Goal: Task Accomplishment & Management: Manage account settings

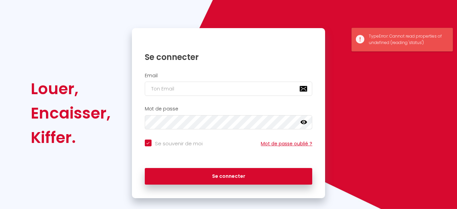
scroll to position [54, 0]
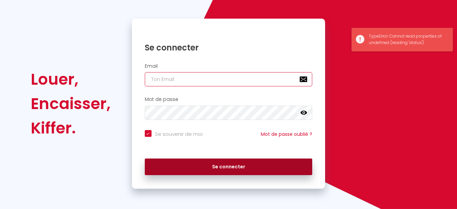
type input "[EMAIL_ADDRESS][DOMAIN_NAME]"
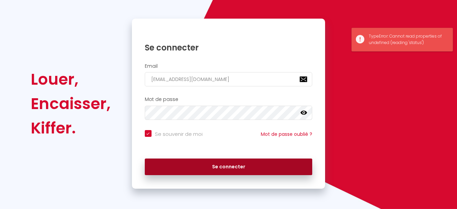
click at [233, 173] on button "Se connecter" at bounding box center [229, 166] width 168 height 17
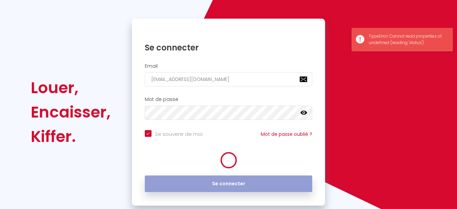
checkbox input "true"
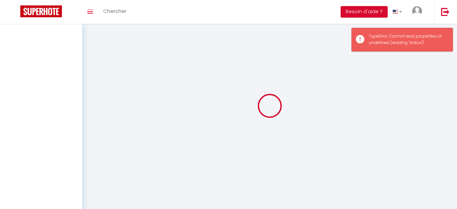
select select
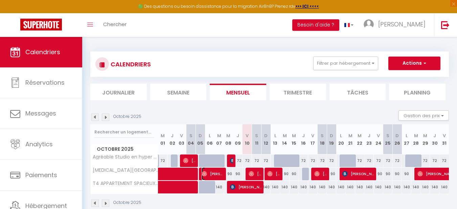
click at [216, 174] on span "[PERSON_NAME]" at bounding box center [213, 173] width 22 height 13
select select "OK"
select select "0"
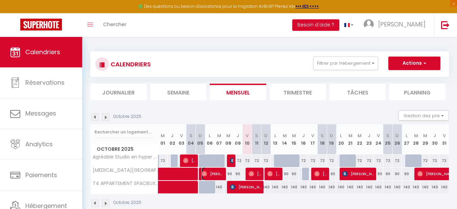
select select "1"
select select
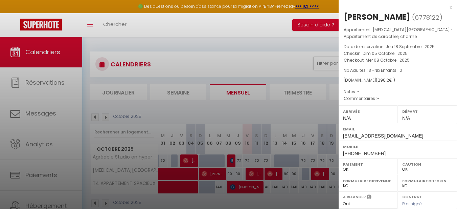
click at [179, 67] on div at bounding box center [228, 104] width 457 height 209
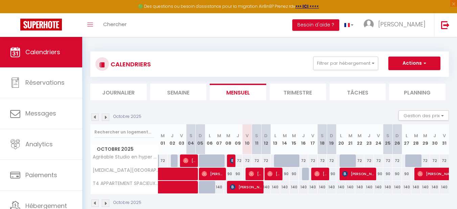
click at [95, 118] on img at bounding box center [94, 116] width 7 height 7
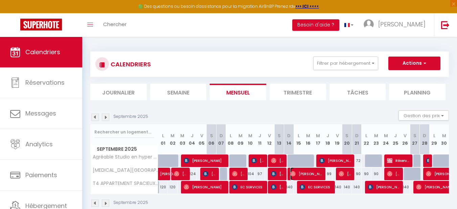
click at [298, 174] on span "[PERSON_NAME]" at bounding box center [306, 173] width 33 height 13
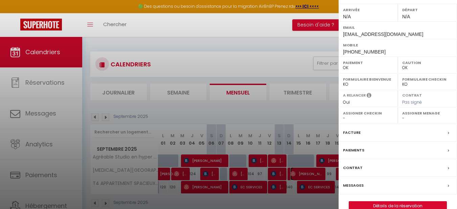
scroll to position [113, 0]
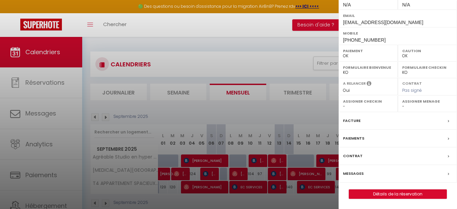
click at [355, 119] on label "Facture" at bounding box center [352, 120] width 18 height 7
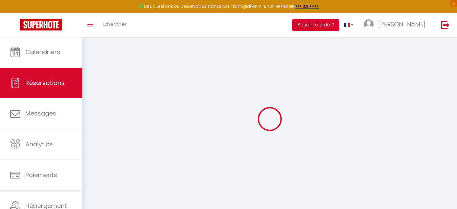
select select
checkbox input "false"
select select
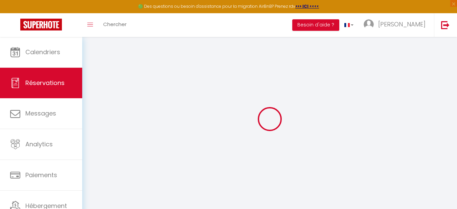
select select
checkbox input "false"
select select
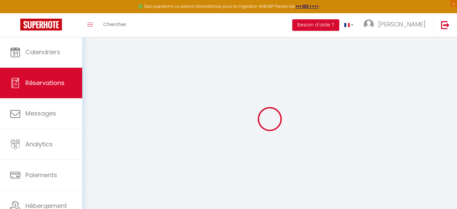
select select
checkbox input "false"
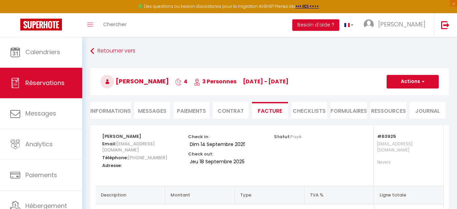
click at [158, 82] on span "[PERSON_NAME]" at bounding box center [135, 81] width 68 height 8
click at [416, 83] on button "Actions" at bounding box center [413, 82] width 52 height 14
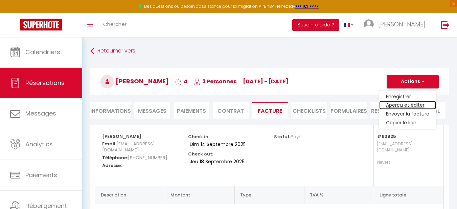
click at [418, 105] on link "Aperçu et éditer" at bounding box center [407, 105] width 57 height 9
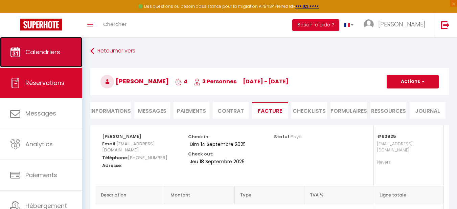
click at [30, 55] on span "Calendriers" at bounding box center [42, 52] width 35 height 8
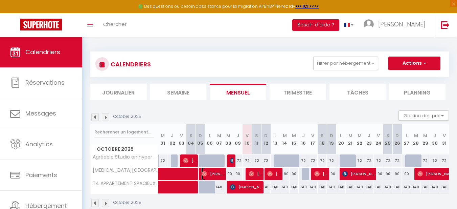
click at [214, 175] on span "[PERSON_NAME]" at bounding box center [213, 173] width 22 height 13
select select "OK"
select select "0"
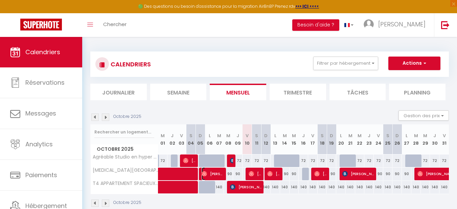
select select "1"
select select
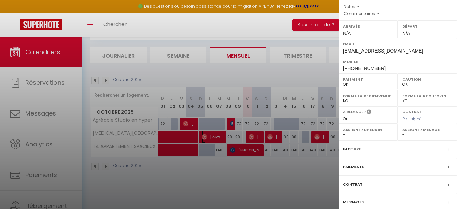
scroll to position [113, 0]
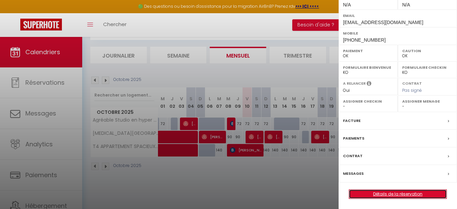
click at [379, 194] on link "Détails de la réservation" at bounding box center [397, 194] width 97 height 9
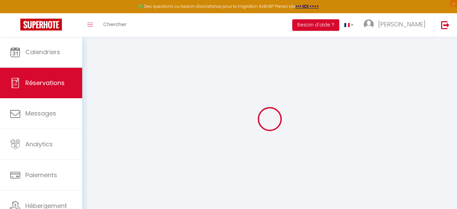
type input "[PERSON_NAME]"
type input "[EMAIL_ADDRESS][DOMAIN_NAME]"
type input "[PHONE_NUMBER]"
select select
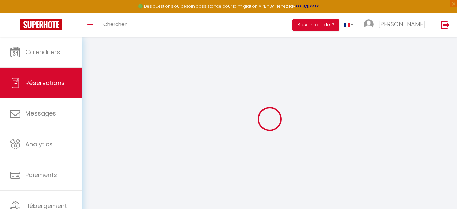
type input "51.3"
select select "63925"
select select "1"
select select
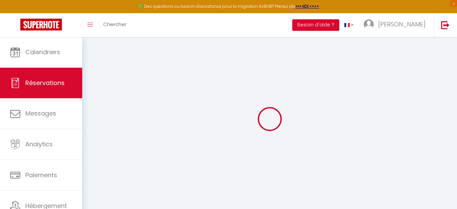
type input "3"
select select "12"
select select
type input "240"
checkbox input "false"
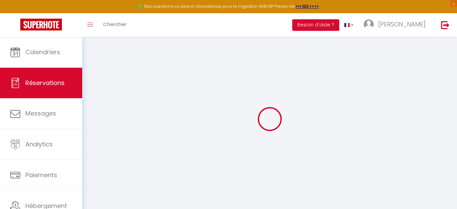
type input "0"
select select "1"
type input "0"
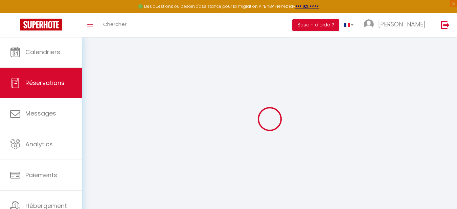
select select
select select "15"
checkbox input "false"
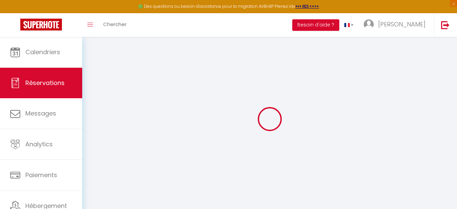
select select
checkbox input "false"
select select
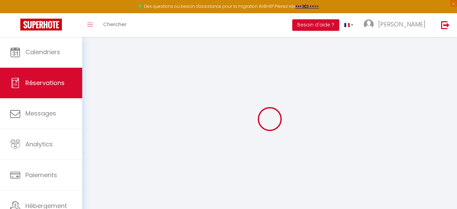
select select
checkbox input "false"
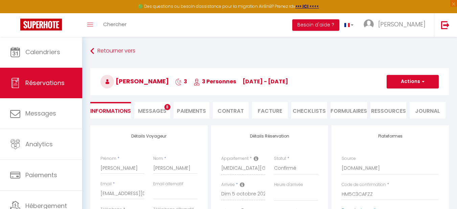
select select
type input "45"
type input "13.2"
select select
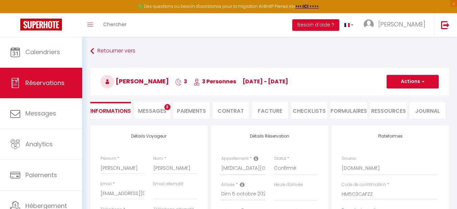
checkbox input "false"
select select
checkbox input "false"
select select
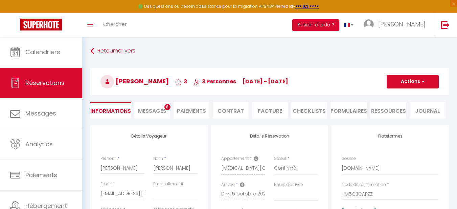
click at [273, 111] on li "Facture" at bounding box center [270, 110] width 36 height 17
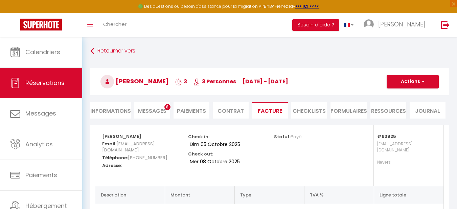
click at [147, 132] on h5 "[PERSON_NAME]" at bounding box center [140, 135] width 77 height 7
click at [139, 135] on h5 "[PERSON_NAME]" at bounding box center [140, 135] width 77 height 7
click at [412, 84] on button "Actions" at bounding box center [413, 82] width 52 height 14
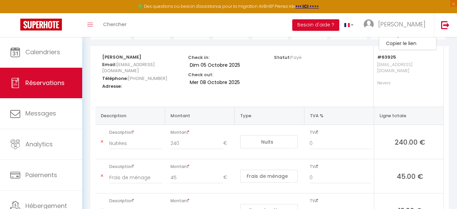
scroll to position [68, 0]
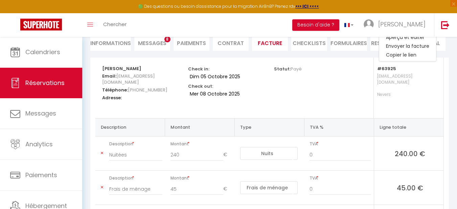
click at [138, 66] on h5 "[PERSON_NAME]" at bounding box center [140, 67] width 77 height 7
click at [139, 69] on h5 "[PERSON_NAME]" at bounding box center [140, 67] width 77 height 7
click at [139, 71] on h5 "Email: [EMAIL_ADDRESS][DOMAIN_NAME]" at bounding box center [140, 78] width 77 height 14
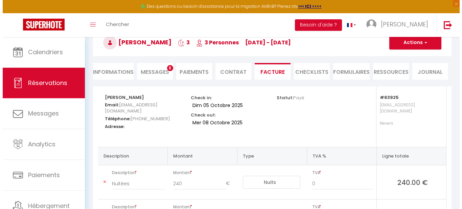
scroll to position [0, 0]
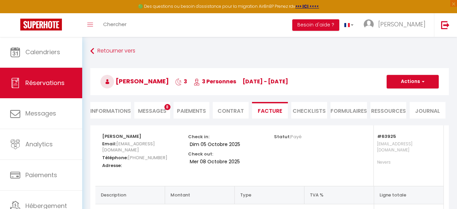
click at [142, 137] on h5 "[PERSON_NAME]" at bounding box center [140, 135] width 77 height 7
click at [138, 137] on h5 "[PERSON_NAME]" at bounding box center [140, 135] width 77 height 7
click at [126, 136] on strong "[PERSON_NAME]" at bounding box center [121, 136] width 39 height 6
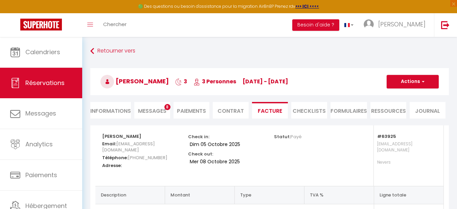
click at [138, 136] on h5 "[PERSON_NAME]" at bounding box center [140, 135] width 77 height 7
click at [137, 138] on h5 "[PERSON_NAME]" at bounding box center [140, 135] width 77 height 7
click at [136, 137] on h5 "[PERSON_NAME]" at bounding box center [140, 135] width 77 height 7
click at [140, 136] on h5 "[PERSON_NAME]" at bounding box center [140, 135] width 77 height 7
click at [420, 83] on span "button" at bounding box center [422, 82] width 4 height 6
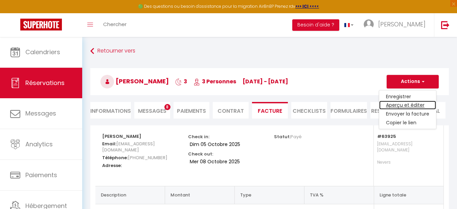
click at [415, 106] on link "Aperçu et éditer" at bounding box center [407, 105] width 57 height 9
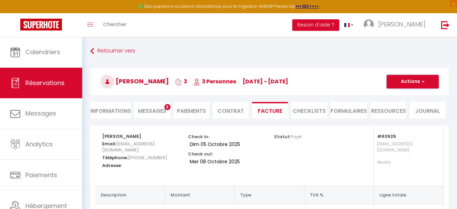
click at [417, 83] on button "Actions" at bounding box center [413, 82] width 52 height 14
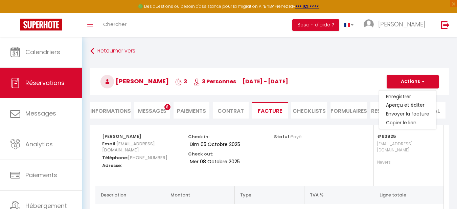
click at [448, 108] on ul "Informations Messages 8 Paiements Contrat Facture CHECKLISTS FORMULAIRES Ressou…" at bounding box center [269, 110] width 359 height 17
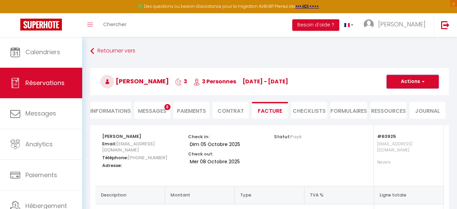
click at [408, 77] on button "Actions" at bounding box center [413, 82] width 52 height 14
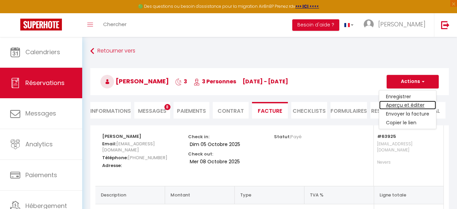
click at [405, 105] on link "Aperçu et éditer" at bounding box center [407, 105] width 57 height 9
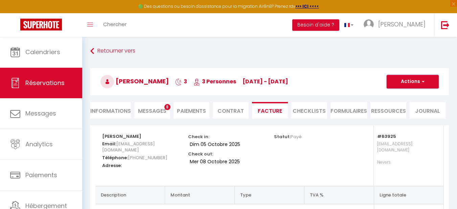
click at [414, 80] on button "Actions" at bounding box center [413, 82] width 52 height 14
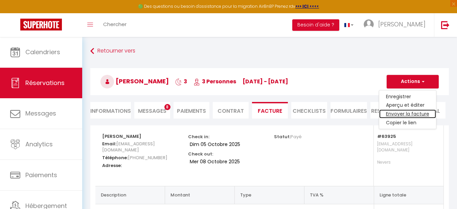
click at [403, 115] on link "Envoyer la facture" at bounding box center [407, 114] width 57 height 9
type input "[EMAIL_ADDRESS][DOMAIN_NAME]"
type input "Your invoice 6778122 - [MEDICAL_DATA][GEOGRAPHIC_DATA] · Appartement de caractè…"
type textarea "Hi, Here is the link to download your invoice: [URL][DOMAIN_NAME] Reservation d…"
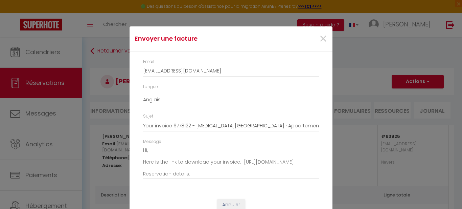
scroll to position [21, 0]
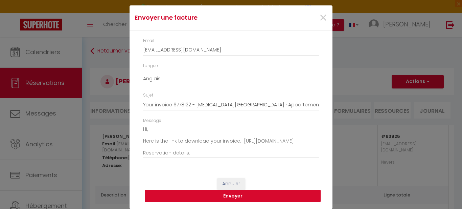
click at [232, 194] on button "Envoyer" at bounding box center [233, 196] width 176 height 13
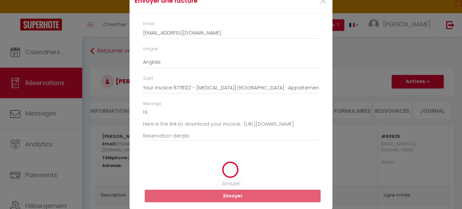
scroll to position [0, 0]
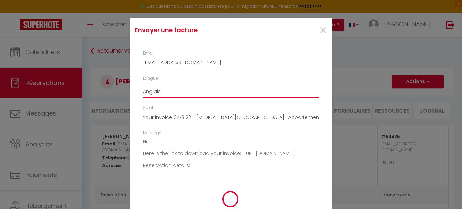
click at [170, 91] on select "Anglais Français Espagnol Portugais" at bounding box center [231, 91] width 176 height 13
select select "fr"
click at [143, 85] on select "Anglais Français Espagnol Portugais" at bounding box center [231, 91] width 176 height 13
type input "Votre facture 6778122 - [MEDICAL_DATA][GEOGRAPHIC_DATA] · Appartement de caract…"
type textarea "Bonjour, Voici le lien pour télécharger votre facture : [URL][DOMAIN_NAME] Déta…"
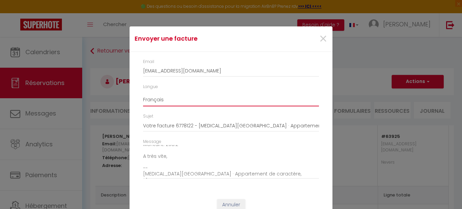
scroll to position [21, 0]
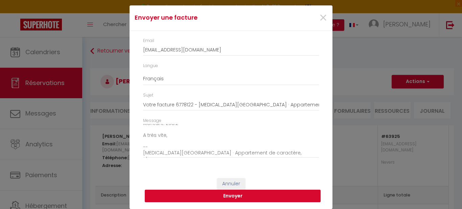
click at [225, 196] on button "Envoyer" at bounding box center [233, 196] width 176 height 13
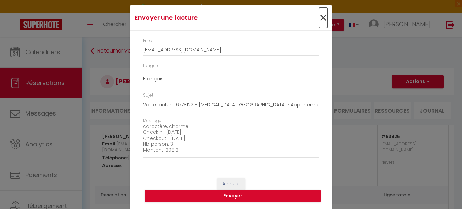
click at [324, 18] on span "×" at bounding box center [323, 18] width 8 height 20
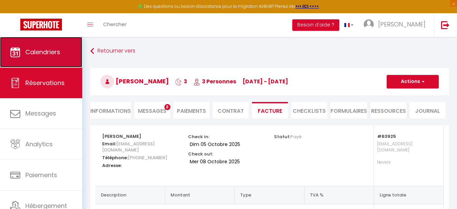
click at [47, 52] on span "Calendriers" at bounding box center [42, 52] width 35 height 8
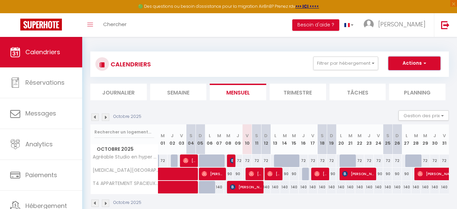
click at [413, 61] on button "Actions" at bounding box center [414, 64] width 52 height 14
click at [339, 105] on section "Octobre 2025 Gestion des prix Nb Nuits minimum Règles Disponibilité Octobre 202…" at bounding box center [269, 159] width 359 height 110
click at [375, 62] on button "Filtrer par hébergement" at bounding box center [345, 64] width 65 height 14
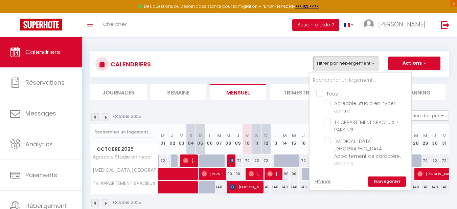
click at [375, 62] on button "Filtrer par hébergement" at bounding box center [345, 64] width 65 height 14
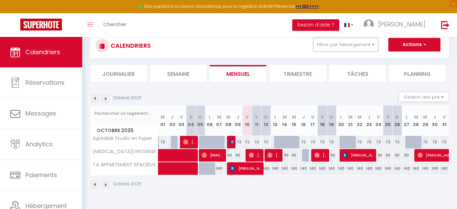
scroll to position [37, 0]
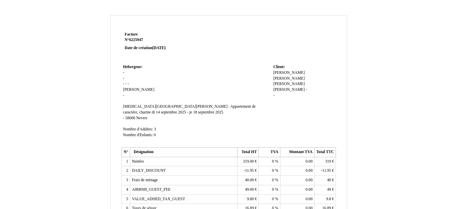
drag, startPoint x: 273, startPoint y: 72, endPoint x: 306, endPoint y: 85, distance: 35.1
click at [306, 85] on div "Thomas Thomas Girard Girard Thomas Dubois-Dunnilac Thomas Dubois-Dunnilac Aline…" at bounding box center [303, 87] width 61 height 34
copy div "Thomas Girard Thomas Dubois-Dunnilac Aline Grosperrin -"
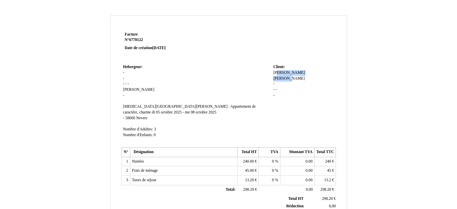
drag, startPoint x: 274, startPoint y: 73, endPoint x: 300, endPoint y: 70, distance: 26.2
click at [300, 70] on div "Thomas Thomas Girard Girard - - - -" at bounding box center [303, 87] width 61 height 34
drag, startPoint x: 291, startPoint y: 73, endPoint x: 281, endPoint y: 81, distance: 12.7
click at [281, 81] on div "Thomas Thomas Girard Girard - - - -" at bounding box center [303, 87] width 61 height 34
click at [303, 73] on div "Thomas Thomas Girard Girard - - - -" at bounding box center [303, 87] width 61 height 34
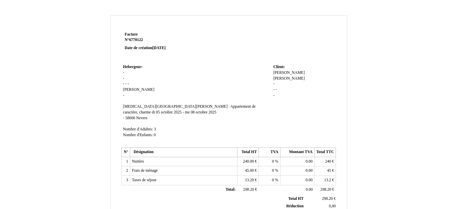
click at [299, 73] on div "Thomas Thomas Girard Girard - - - -" at bounding box center [303, 87] width 61 height 34
drag, startPoint x: 299, startPoint y: 73, endPoint x: 277, endPoint y: 77, distance: 22.0
click at [277, 77] on div "Thomas Thomas Girard Girard - - - -" at bounding box center [303, 87] width 61 height 34
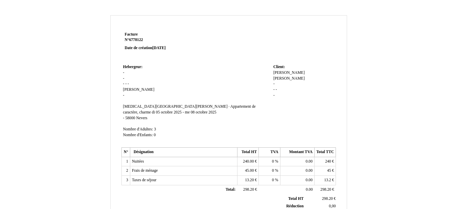
click at [286, 73] on span "[PERSON_NAME]" at bounding box center [288, 72] width 31 height 4
click at [335, 72] on td "Client: Client: Thomas Thomas Girard Girard - - - -" at bounding box center [304, 104] width 64 height 83
click at [295, 76] on span "[PERSON_NAME]" at bounding box center [288, 78] width 31 height 4
paste input "Thomas Girard Thomas Dubois-Dunnilac Aline Grosperrin -"
type input "Girard,Thomas Girard Thomas Dubois-Dunnilac Aline Grosperrin -"
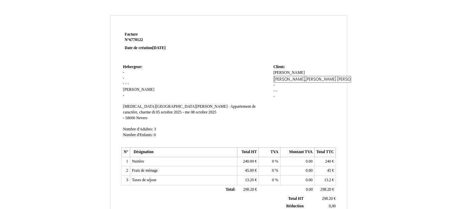
scroll to position [0, 81]
click at [289, 88] on div "Thomas Thomas Girard Girard - - - -" at bounding box center [303, 87] width 61 height 34
click at [298, 76] on span "Girard,Thomas Girard Thomas Dubois-Dunnilac Aline Grosperrin -" at bounding box center [290, 86] width 34 height 21
click at [289, 71] on div "Thomas Thomas Girard,Thomas Girard Thomas Dubois-Dunnilac Aline Grosperrin - Gi…" at bounding box center [303, 95] width 61 height 51
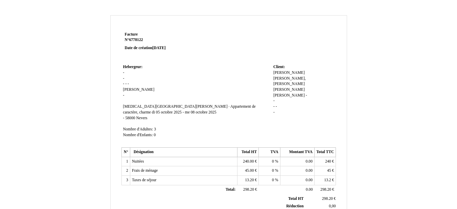
click at [284, 72] on span "[PERSON_NAME]" at bounding box center [288, 72] width 31 height 4
click at [284, 72] on input "[PERSON_NAME]" at bounding box center [312, 73] width 78 height 7
click at [295, 101] on div "Thomas Thomas Girard,Thomas Girard Thomas Dubois-Dunnilac Aline Grosperrin - Gi…" at bounding box center [303, 96] width 61 height 52
click at [297, 76] on span "Girard,Thomas Girard Thomas Dubois-Dunnilac Aline Grosperrin -" at bounding box center [290, 86] width 34 height 21
click at [284, 71] on span "[PERSON_NAME]" at bounding box center [288, 72] width 31 height 4
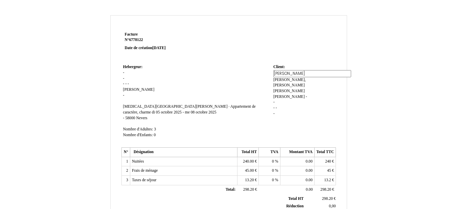
click at [284, 71] on input "[PERSON_NAME]" at bounding box center [312, 73] width 78 height 7
click at [299, 104] on div "Thomas Thomas Girard,Thomas Girard Thomas Dubois-Dunnilac Aline Grosperrin - Gi…" at bounding box center [303, 96] width 61 height 52
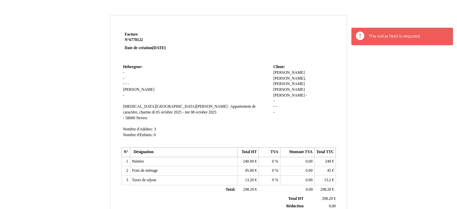
click at [292, 76] on span "Girard,Thomas Girard Thomas Dubois-Dunnilac Aline Grosperrin -" at bounding box center [290, 86] width 34 height 21
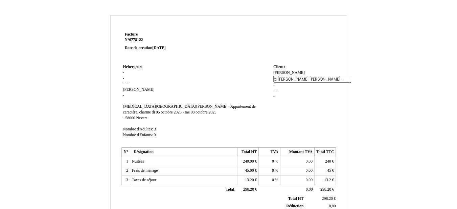
type input "Thomas Dubois-Dunnilac Aline Grosperrin -"
click at [292, 99] on div "Thomas Thomas Girard,Thomas Girard Thomas Dubois-Dunnilac Aline Grosperrin - Gi…" at bounding box center [303, 87] width 61 height 35
click at [286, 71] on span "[PERSON_NAME]" at bounding box center [288, 72] width 31 height 4
type input "Thomas Girard,"
click at [303, 91] on div "Thomas Thomas Thomas Dubois-Dunnilac Aline Grosperrin - Thomas Dubois-Dunnilac …" at bounding box center [303, 90] width 61 height 40
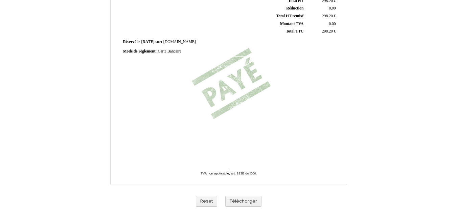
scroll to position [200, 0]
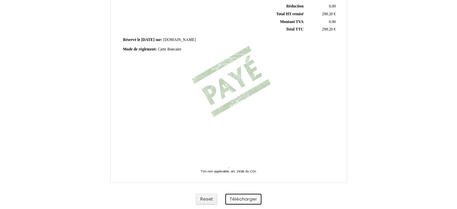
click at [244, 199] on button "Télécharger" at bounding box center [243, 199] width 36 height 11
